Goal: Task Accomplishment & Management: Manage account settings

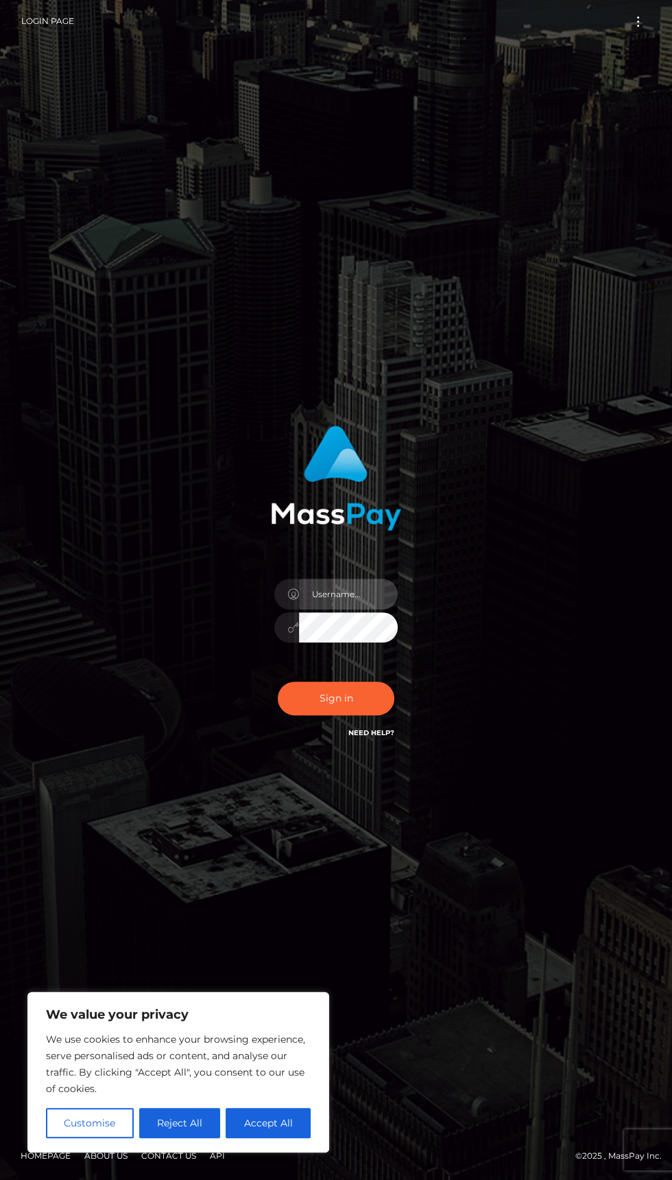
click at [324, 609] on input "text" at bounding box center [348, 593] width 99 height 31
type input "[EMAIL_ADDRESS][DOMAIN_NAME]"
click at [347, 715] on button "Sign in" at bounding box center [336, 698] width 117 height 34
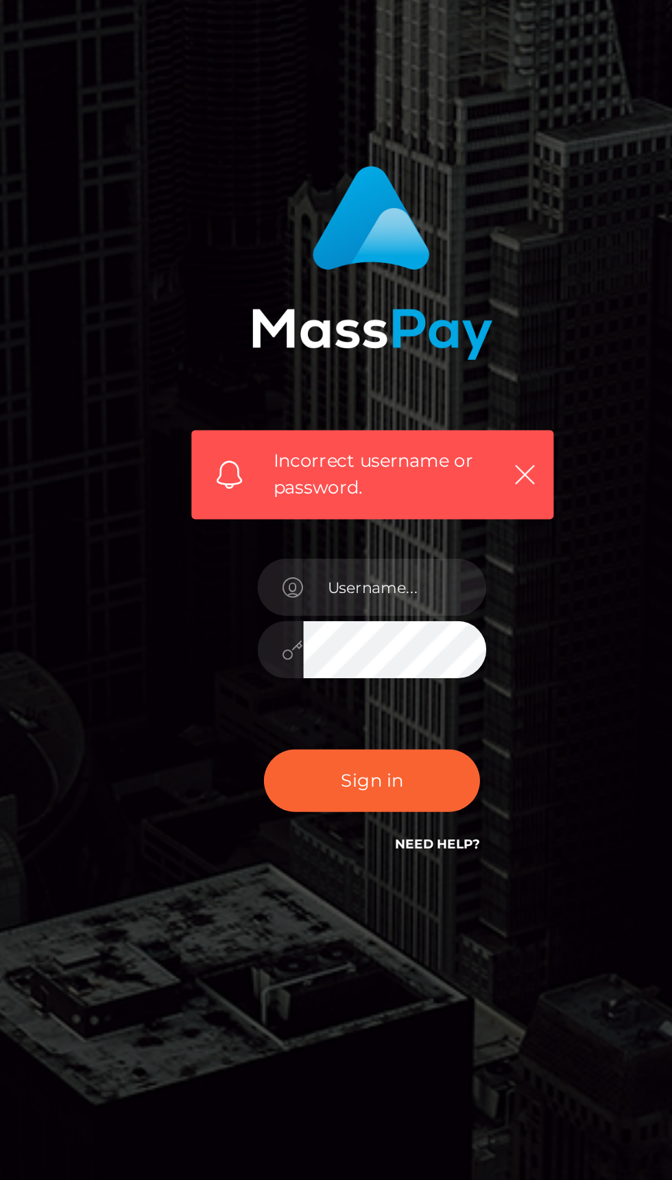
scroll to position [17, 0]
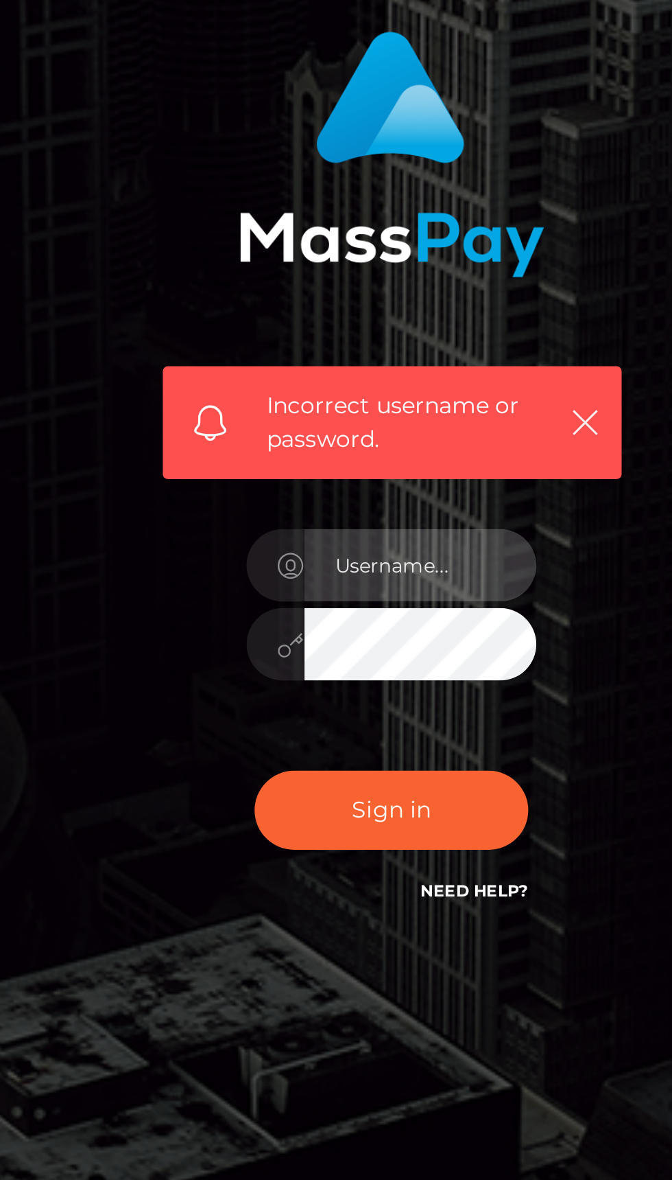
click at [359, 639] on input "text" at bounding box center [348, 623] width 99 height 31
type input "[EMAIL_ADDRESS][DOMAIN_NAME]"
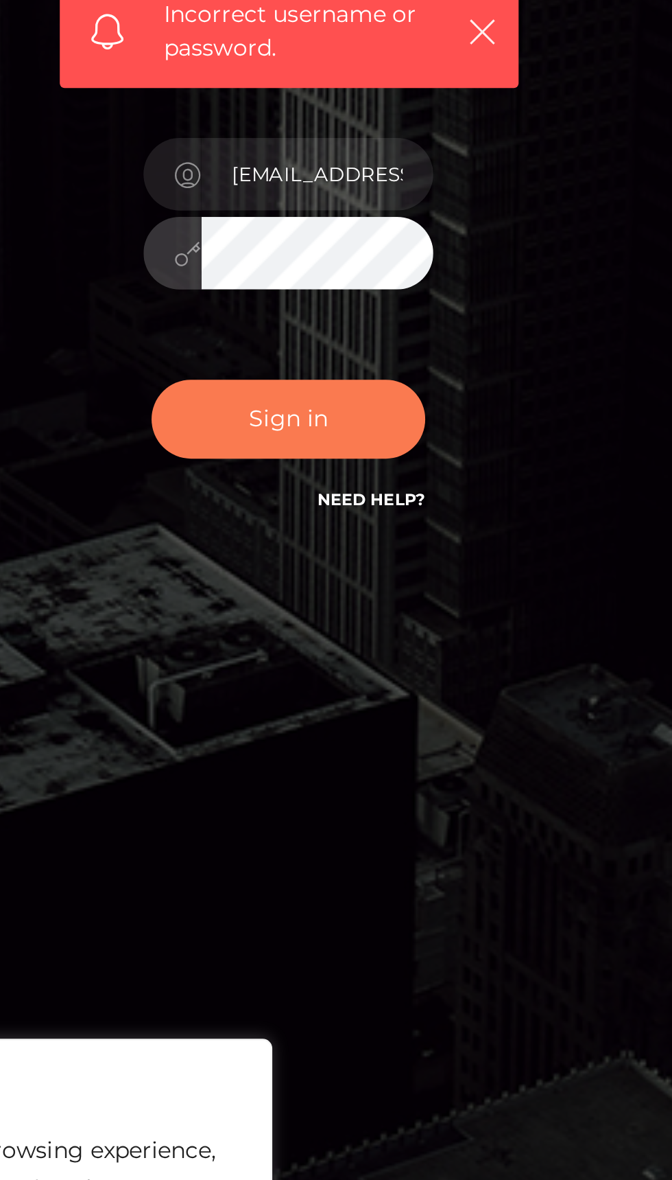
click at [296, 745] on button "Sign in" at bounding box center [336, 728] width 117 height 34
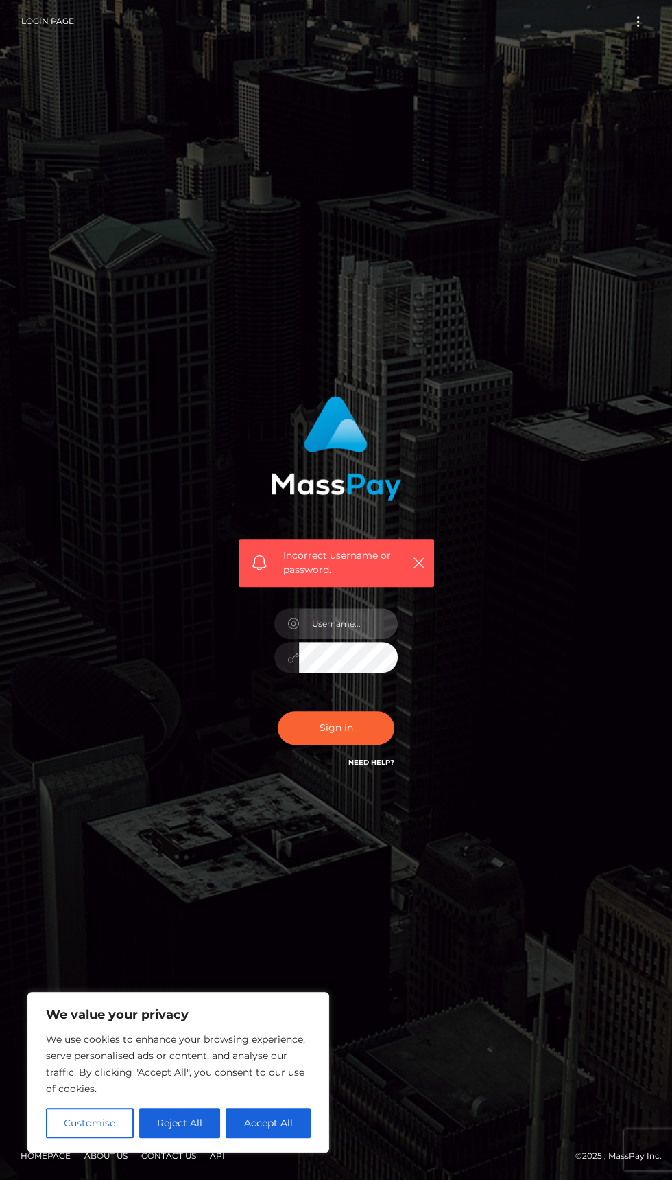
click at [326, 639] on input "text" at bounding box center [348, 623] width 99 height 31
type input "[EMAIL_ADDRESS][DOMAIN_NAME]"
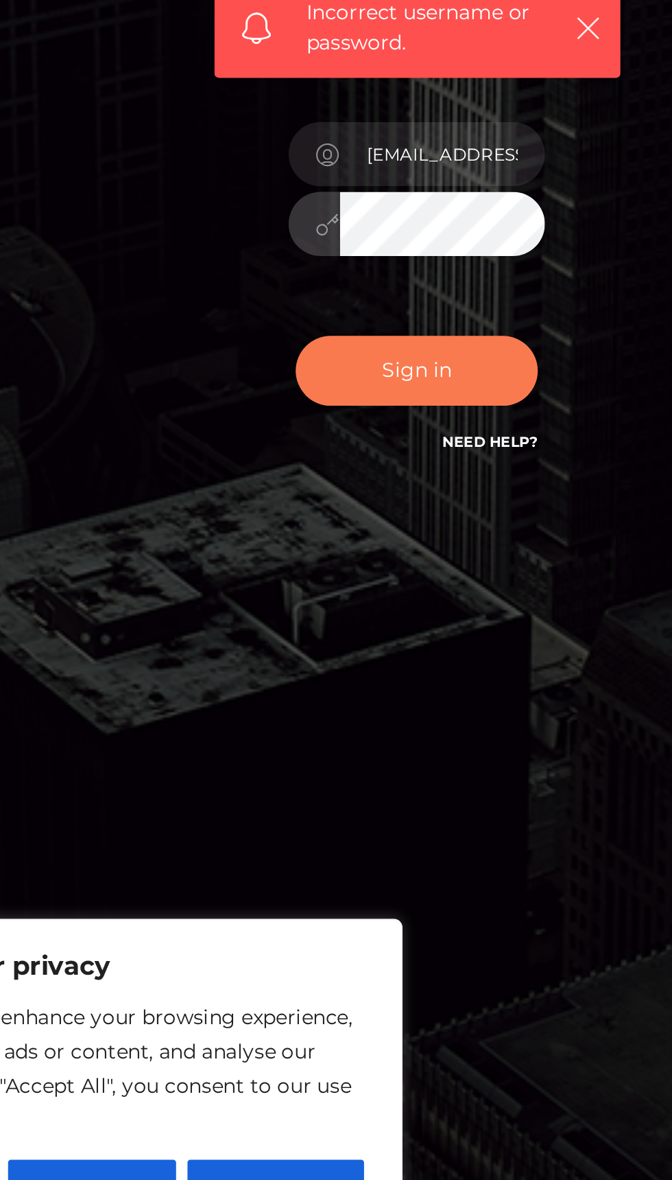
click at [305, 745] on button "Sign in" at bounding box center [336, 728] width 117 height 34
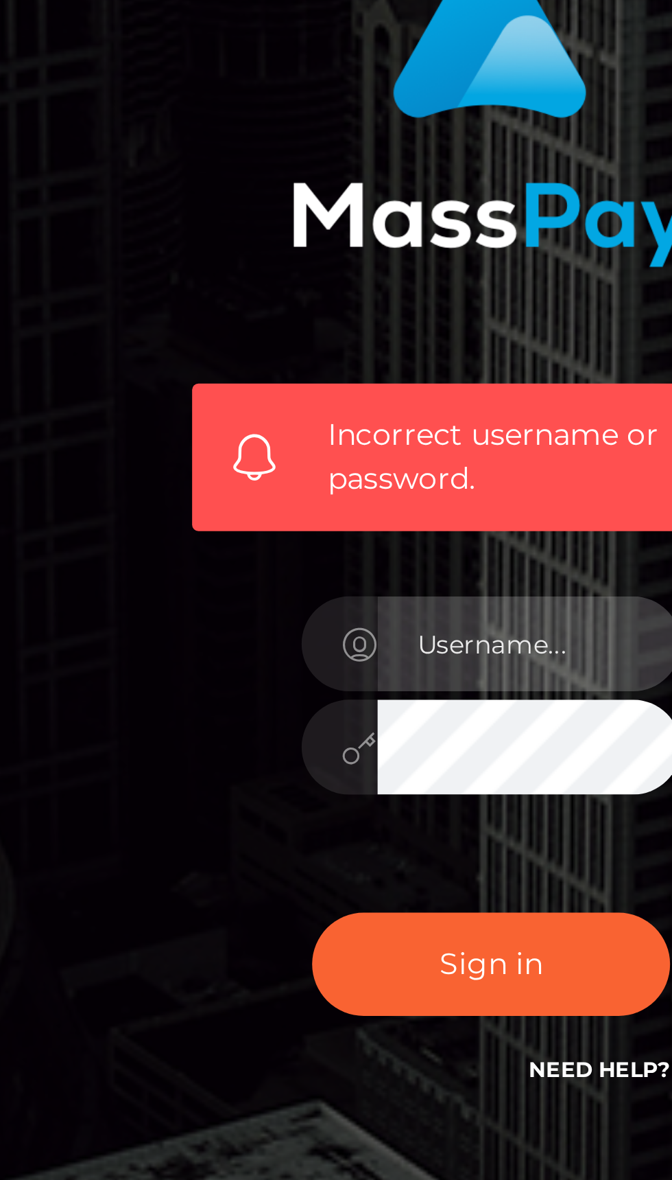
click at [319, 639] on input "text" at bounding box center [348, 623] width 99 height 31
type input "[EMAIL_ADDRESS][DOMAIN_NAME]"
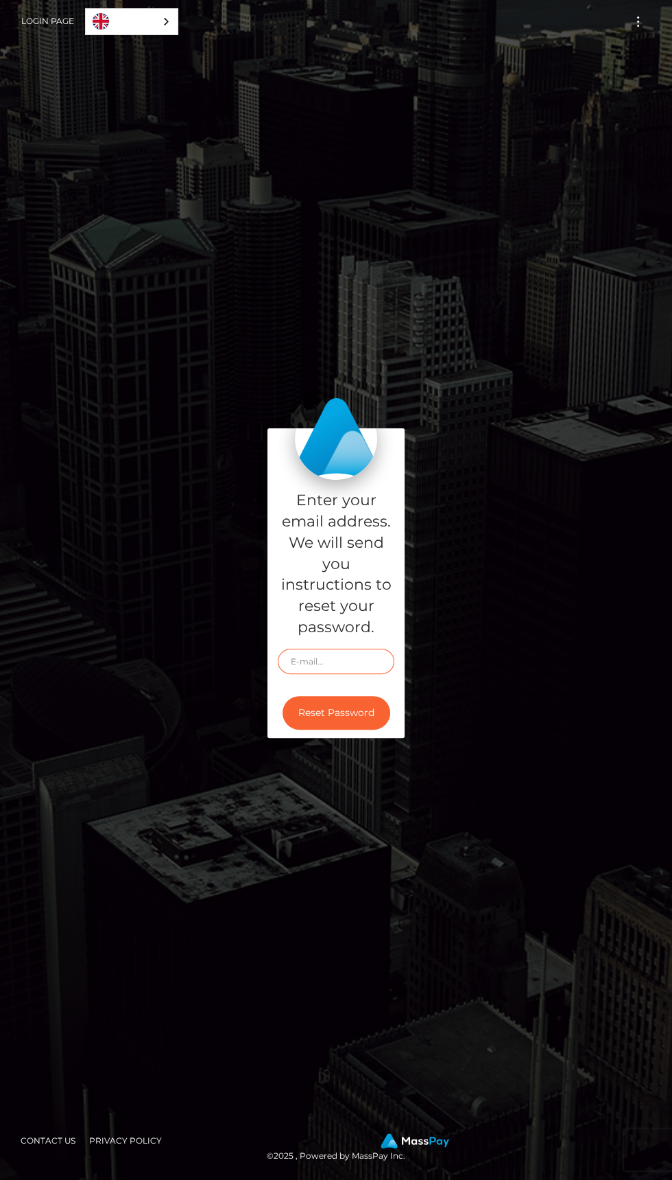
click at [298, 674] on input "text" at bounding box center [336, 660] width 117 height 25
type input "[EMAIL_ADDRESS][DOMAIN_NAME]"
click at [145, 567] on div "Enter your email address. We will send you instructions to reset your password.…" at bounding box center [336, 589] width 494 height 323
click at [37, 21] on link "Login Page" at bounding box center [47, 21] width 53 height 29
